Goal: Task Accomplishment & Management: Use online tool/utility

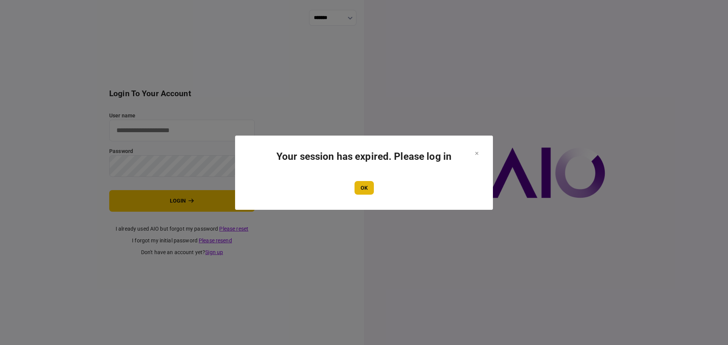
type input "****"
click at [361, 186] on button "OK" at bounding box center [363, 188] width 19 height 14
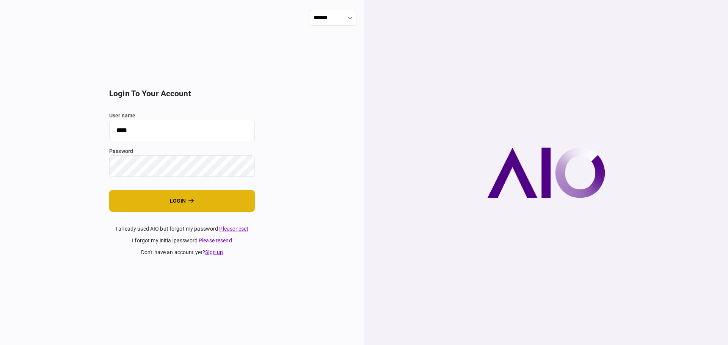
click at [144, 198] on button "login" at bounding box center [182, 201] width 146 height 22
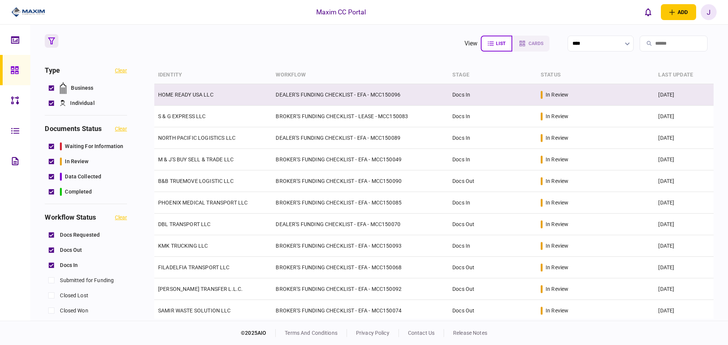
click at [199, 91] on td "HOME READY USA LLC" at bounding box center [212, 95] width 117 height 22
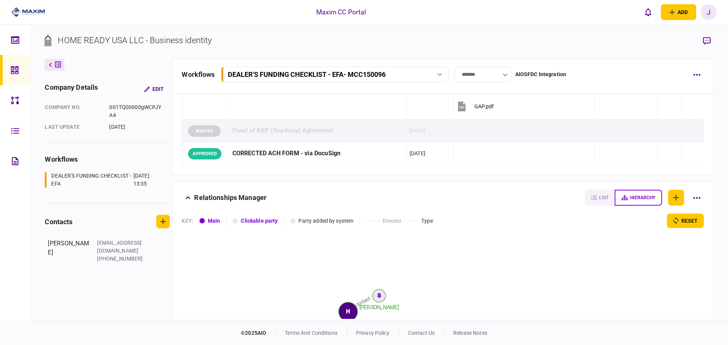
scroll to position [947, 0]
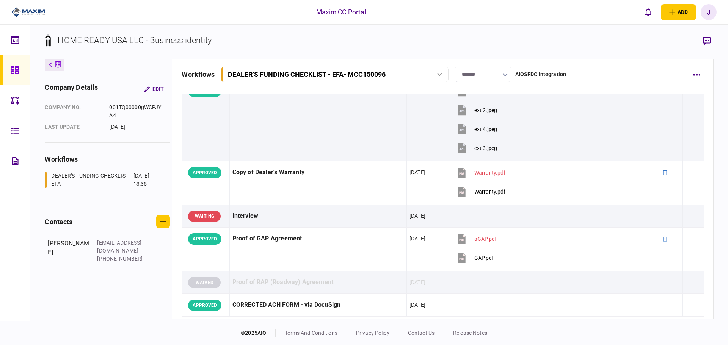
click at [17, 69] on icon at bounding box center [15, 70] width 8 height 8
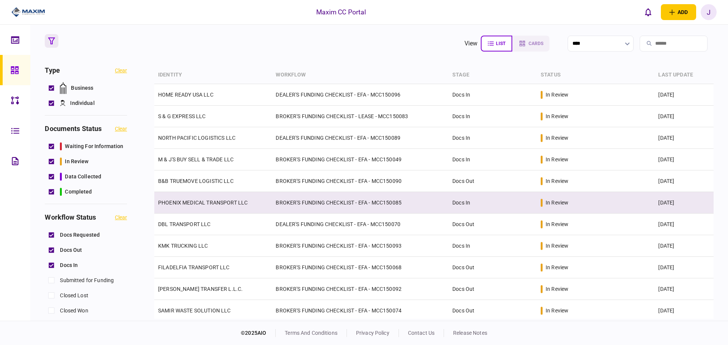
click at [197, 207] on td "PHOENIX MEDICAL TRANSPORT LLC" at bounding box center [212, 203] width 117 height 22
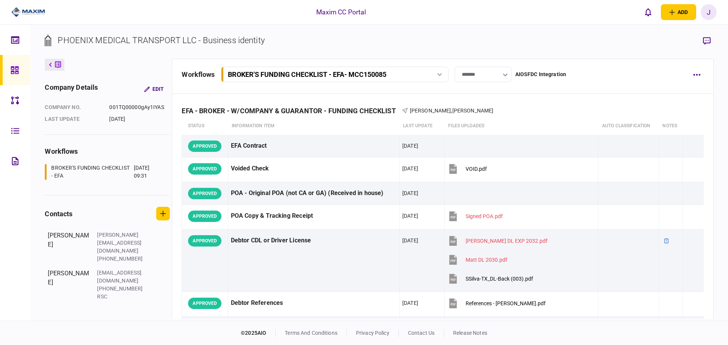
click at [470, 72] on input "*******" at bounding box center [482, 75] width 57 height 16
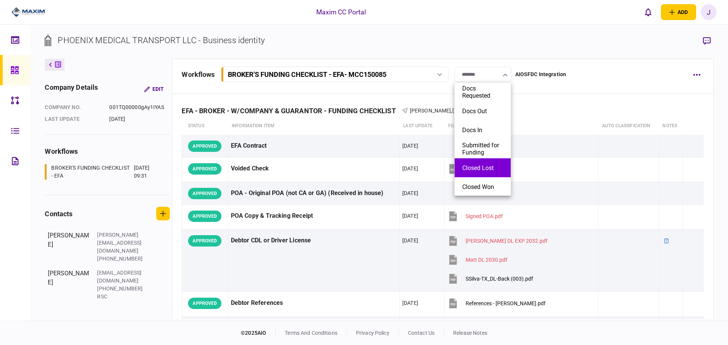
scroll to position [1, 0]
click at [477, 154] on button "Submitted for Funding" at bounding box center [482, 148] width 41 height 14
type input "**********"
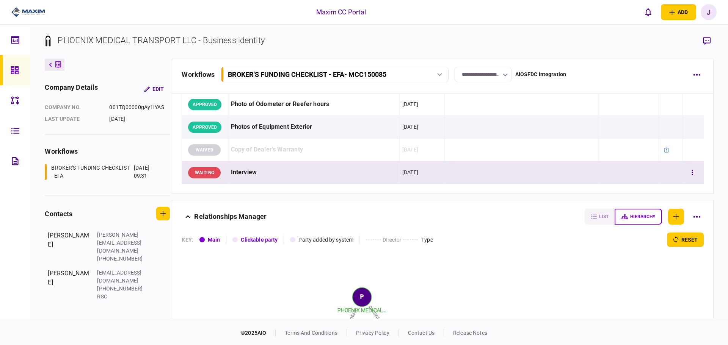
scroll to position [909, 0]
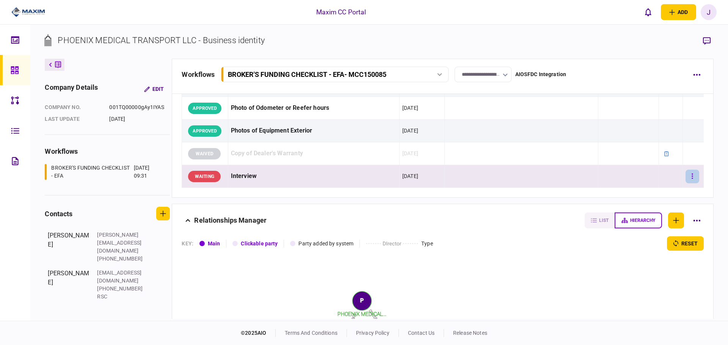
click at [691, 179] on icon "button" at bounding box center [692, 176] width 2 height 7
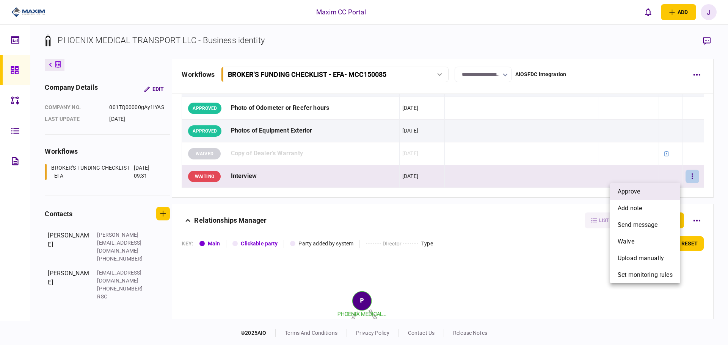
click at [637, 191] on span "approve" at bounding box center [628, 191] width 22 height 9
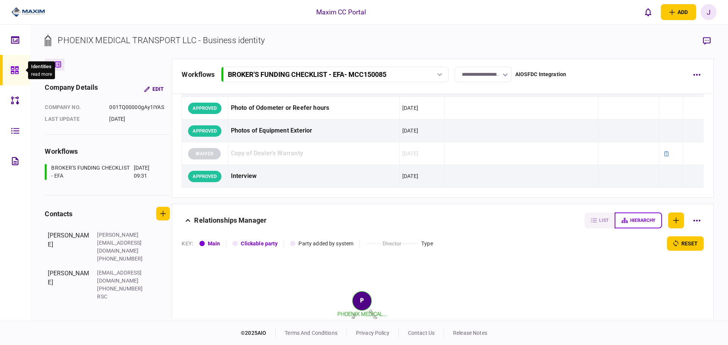
click at [16, 68] on icon at bounding box center [15, 70] width 8 height 9
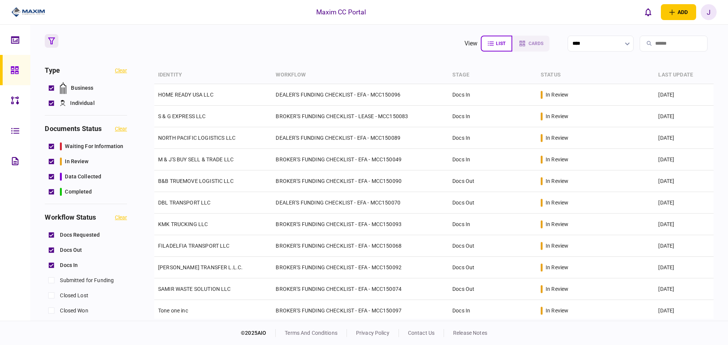
click at [315, 50] on section "view list cards ****" at bounding box center [379, 43] width 668 height 19
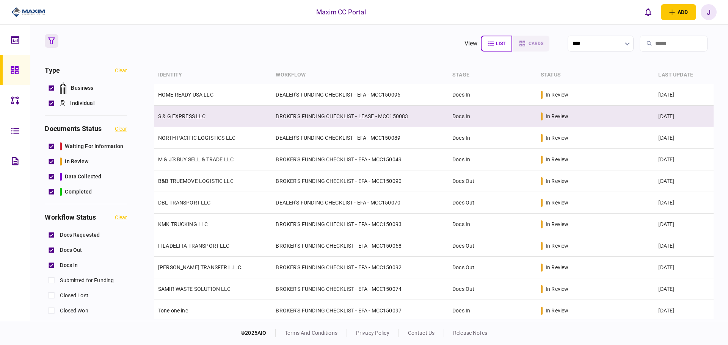
click at [189, 117] on link "S & G EXPRESS LLC" at bounding box center [182, 116] width 48 height 6
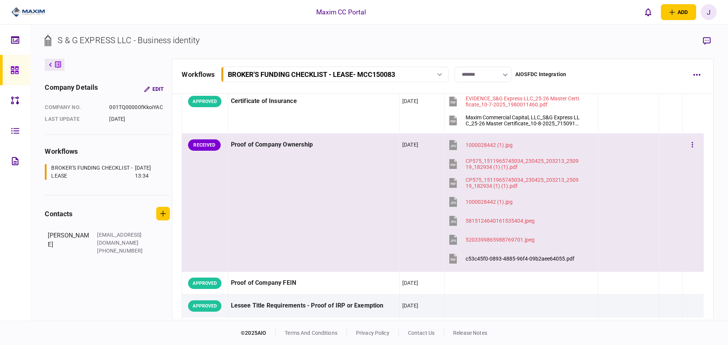
scroll to position [227, 0]
click at [510, 257] on div "c53c45f0-0893-4885-96f4-09b2aee64055.pdf" at bounding box center [519, 258] width 109 height 6
click at [689, 143] on button "button" at bounding box center [692, 145] width 14 height 14
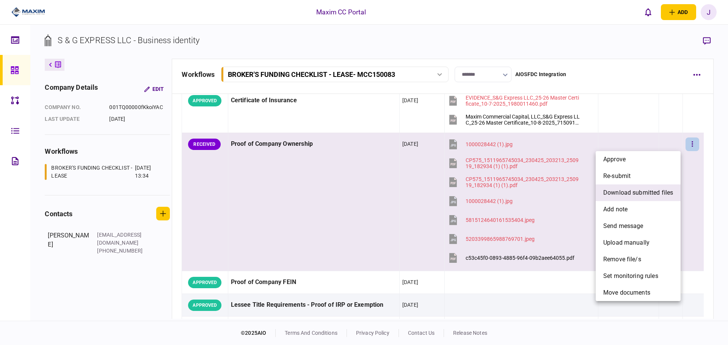
click at [648, 191] on span "download submitted files" at bounding box center [638, 192] width 70 height 9
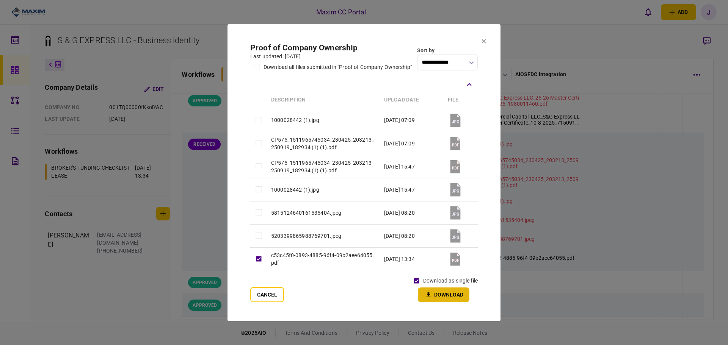
click at [448, 302] on button "Download" at bounding box center [444, 295] width 52 height 15
click at [486, 41] on section "**********" at bounding box center [363, 172] width 273 height 297
click at [484, 41] on icon at bounding box center [483, 41] width 5 height 5
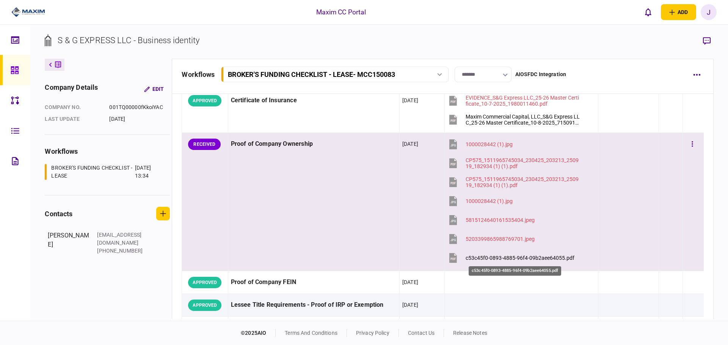
click at [503, 259] on div "c53c45f0-0893-4885-96f4-09b2aee64055.pdf" at bounding box center [519, 258] width 109 height 6
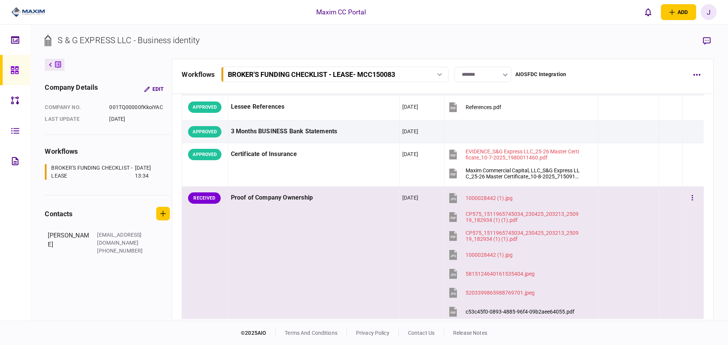
scroll to position [189, 0]
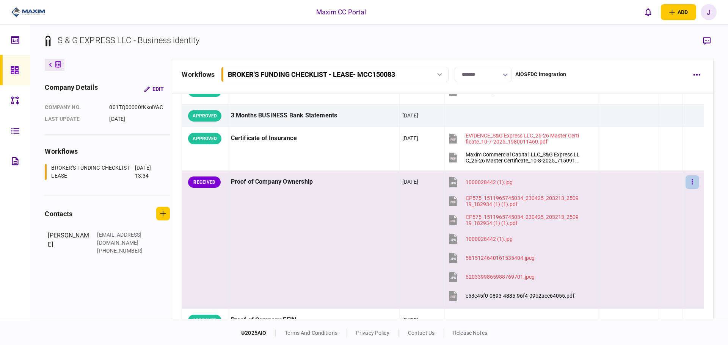
click at [690, 185] on button "button" at bounding box center [692, 182] width 14 height 14
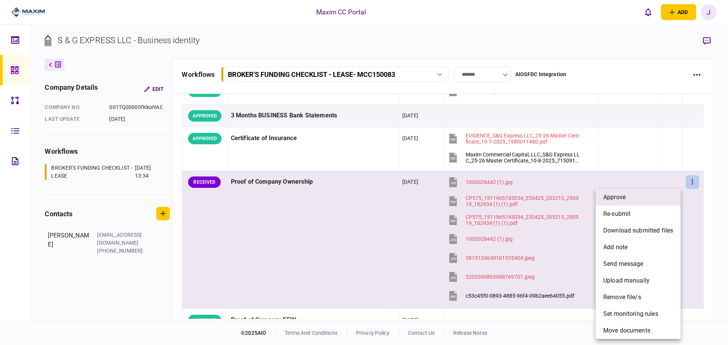
click at [652, 200] on li "approve" at bounding box center [637, 197] width 85 height 17
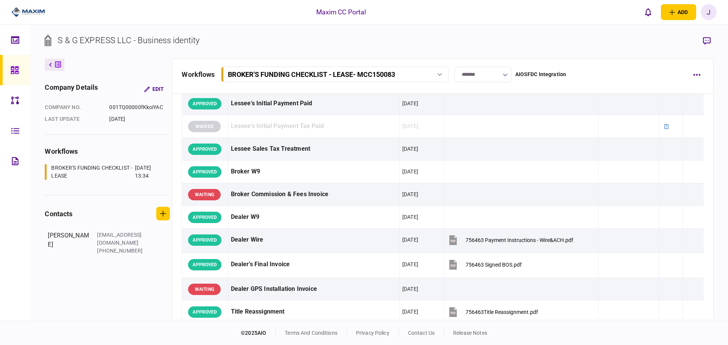
scroll to position [644, 0]
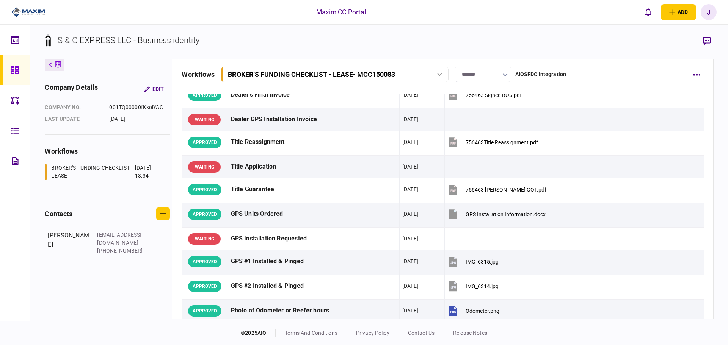
click at [12, 69] on icon at bounding box center [15, 70] width 8 height 8
